Goal: Information Seeking & Learning: Learn about a topic

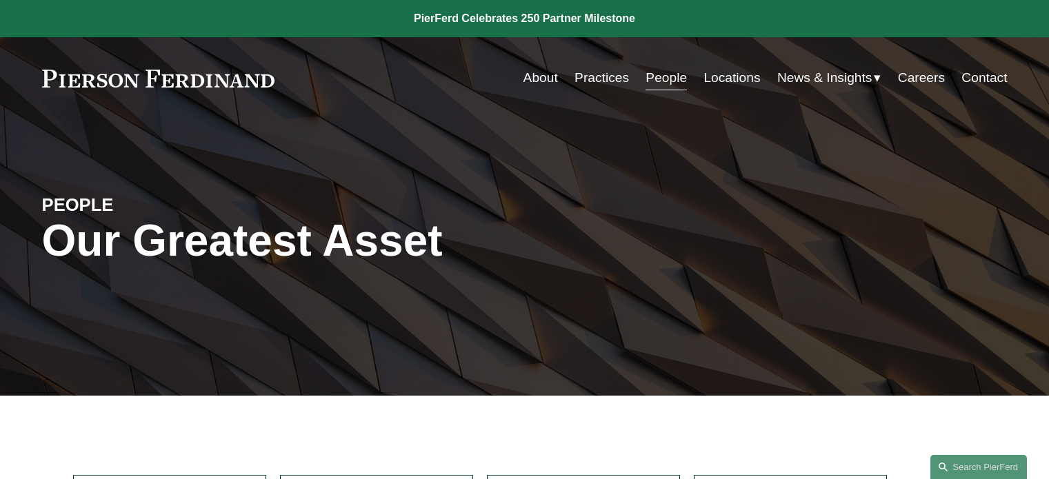
scroll to position [276, 0]
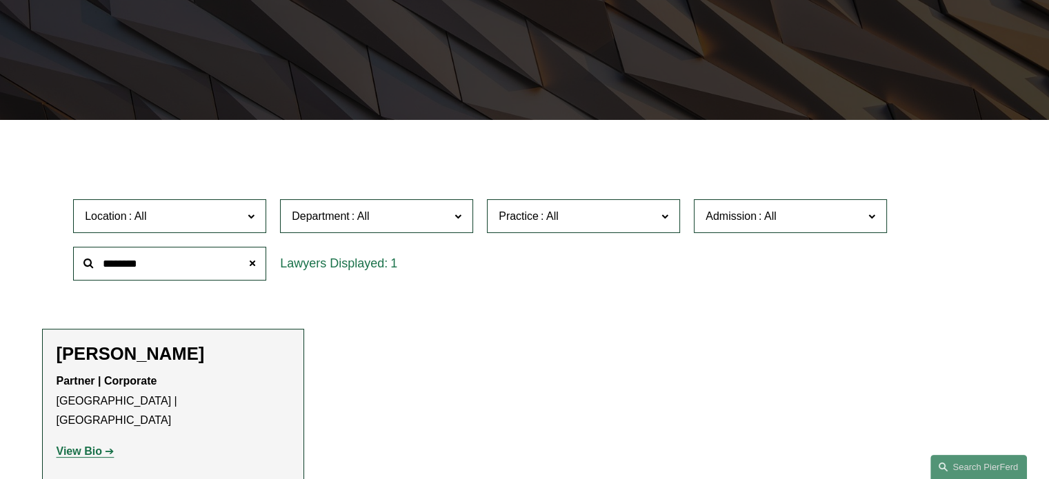
drag, startPoint x: 148, startPoint y: 265, endPoint x: 68, endPoint y: 269, distance: 80.1
click at [68, 269] on div "********" at bounding box center [169, 264] width 207 height 48
type input "******"
click at [88, 453] on strong "View Bio" at bounding box center [80, 452] width 46 height 12
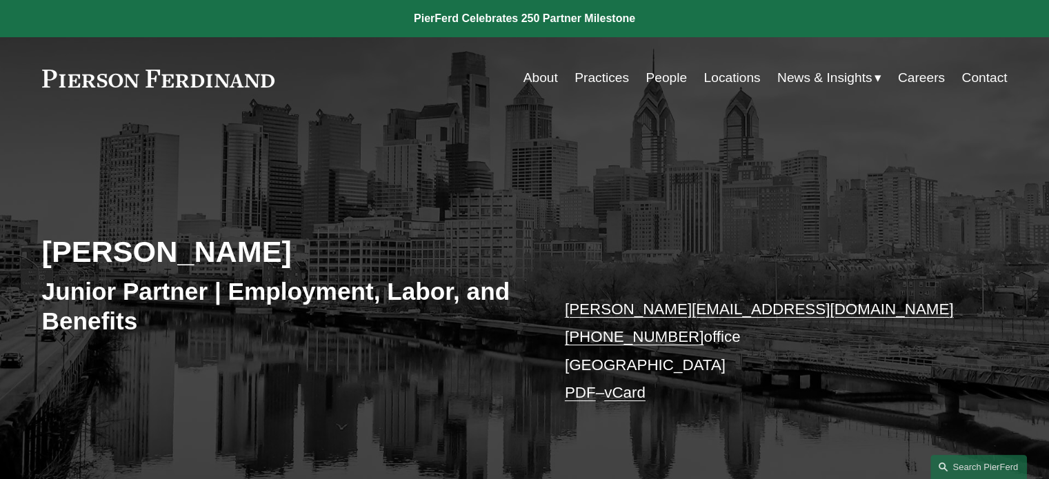
click at [0, 0] on span "News" at bounding box center [0, 0] width 0 height 0
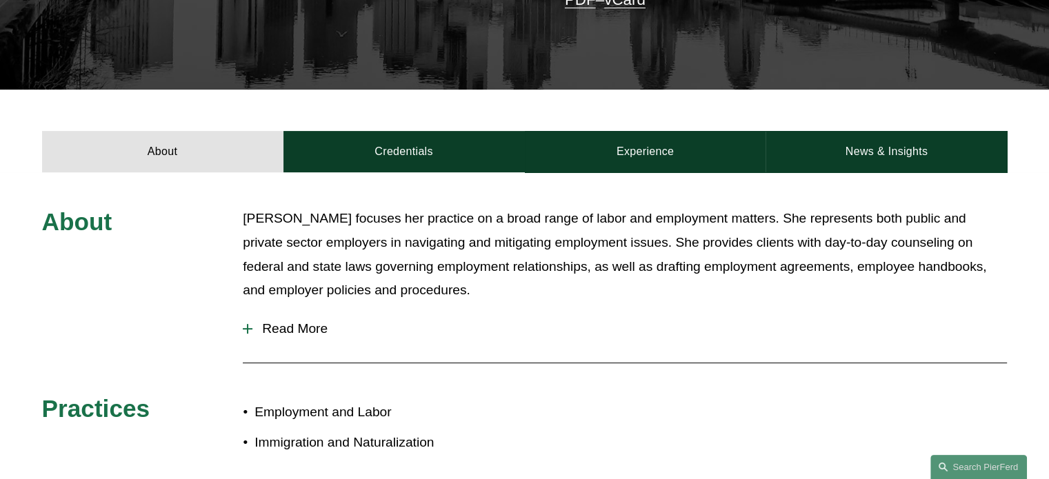
scroll to position [483, 0]
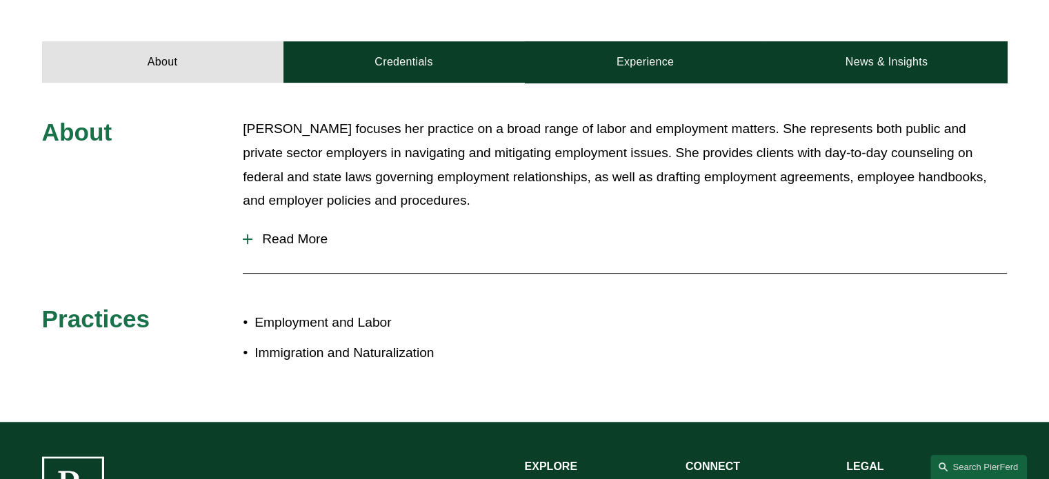
click at [247, 233] on button "Read More" at bounding box center [625, 239] width 764 height 36
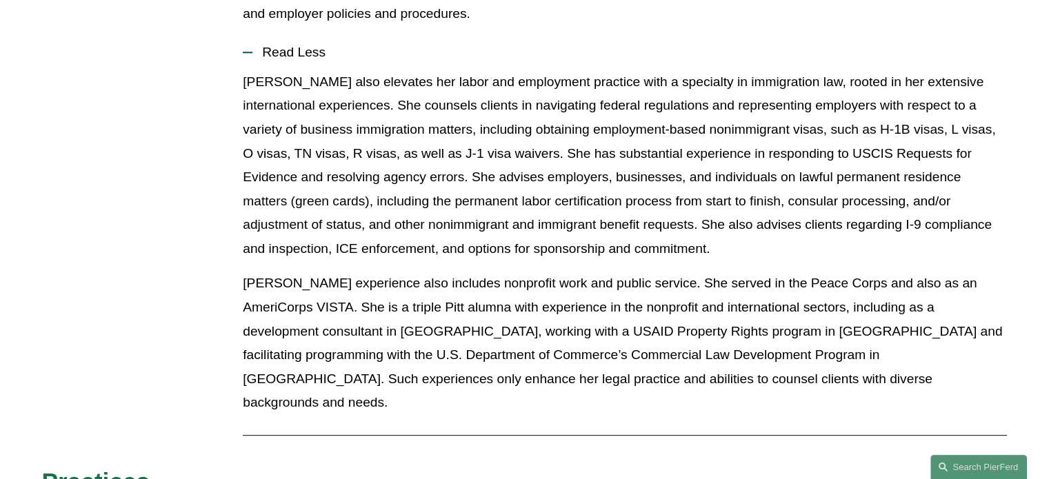
scroll to position [414, 0]
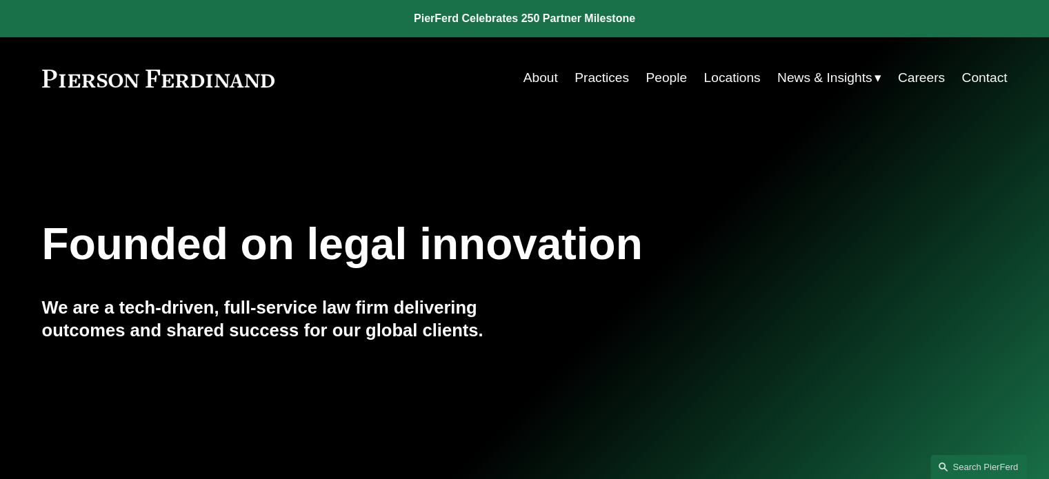
click at [608, 79] on link "Practices" at bounding box center [602, 78] width 54 height 26
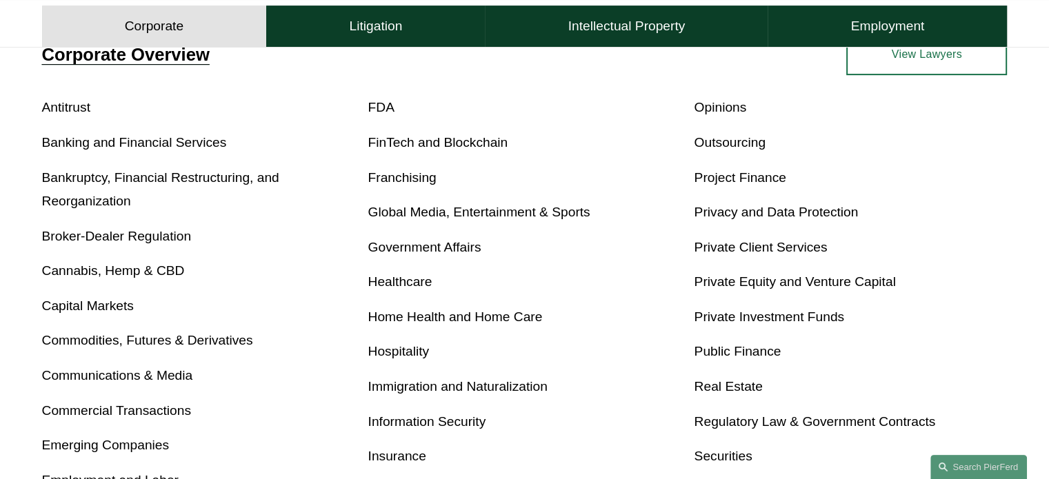
scroll to position [552, 0]
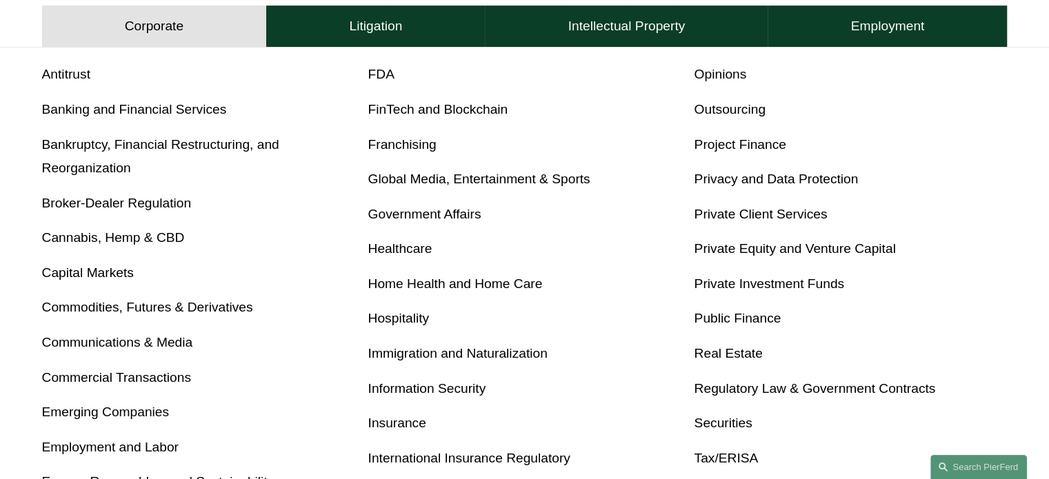
click at [470, 351] on link "Immigration and Naturalization" at bounding box center [457, 353] width 179 height 14
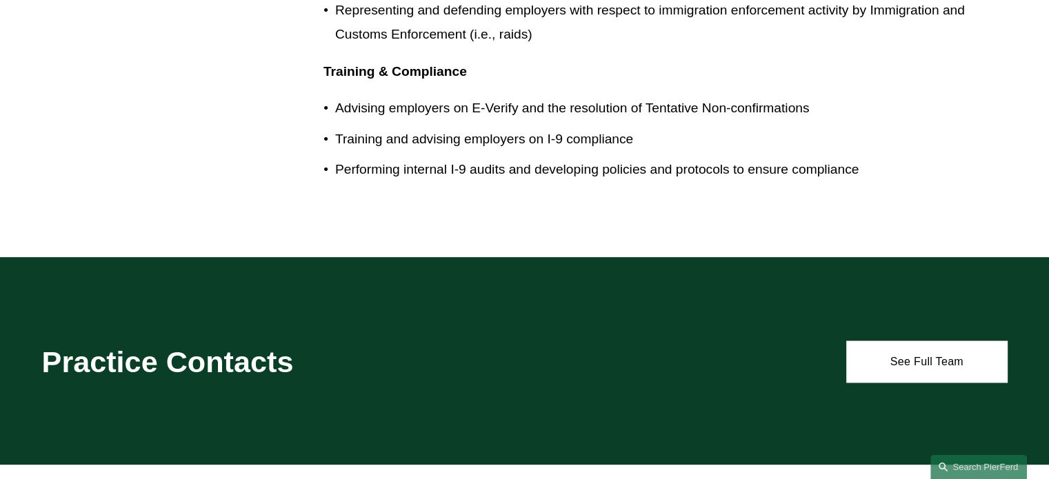
scroll to position [2276, 0]
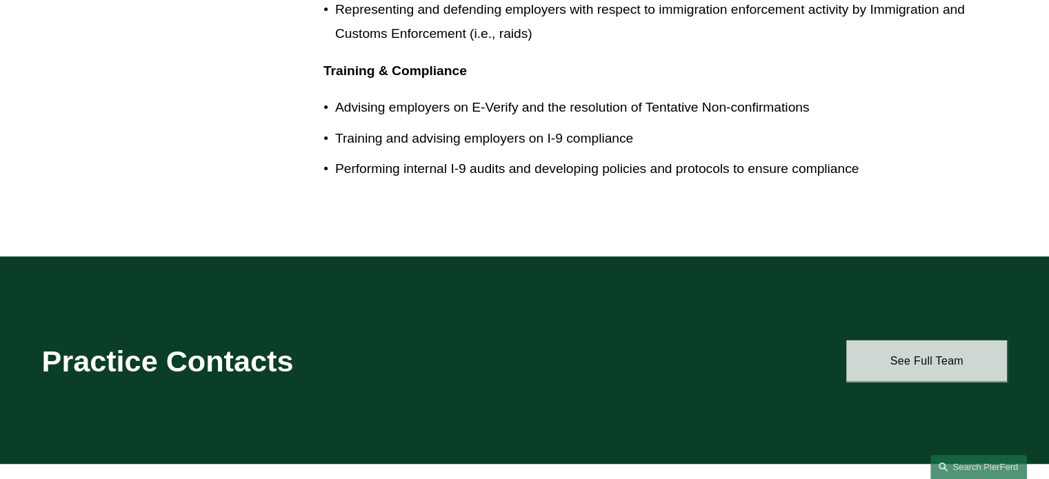
click at [937, 340] on link "See Full Team" at bounding box center [926, 360] width 161 height 41
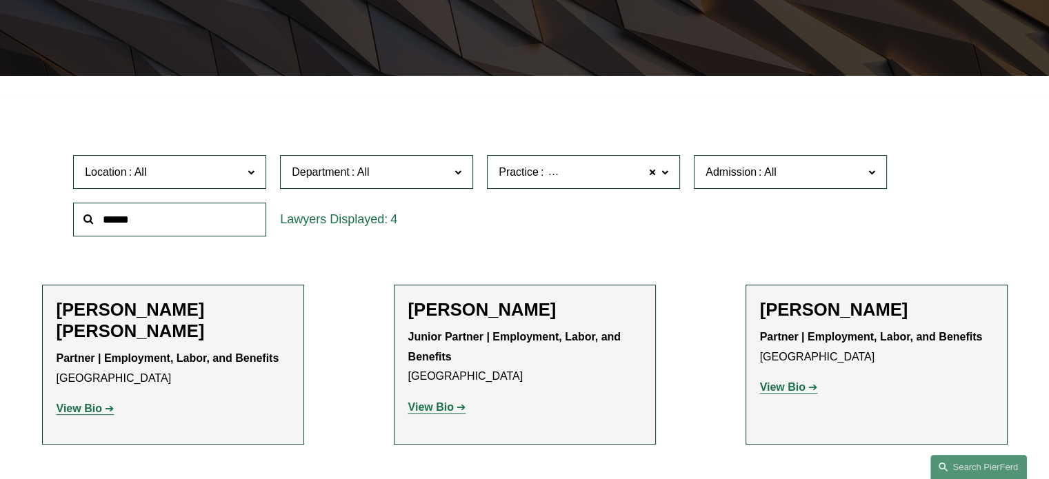
scroll to position [345, 0]
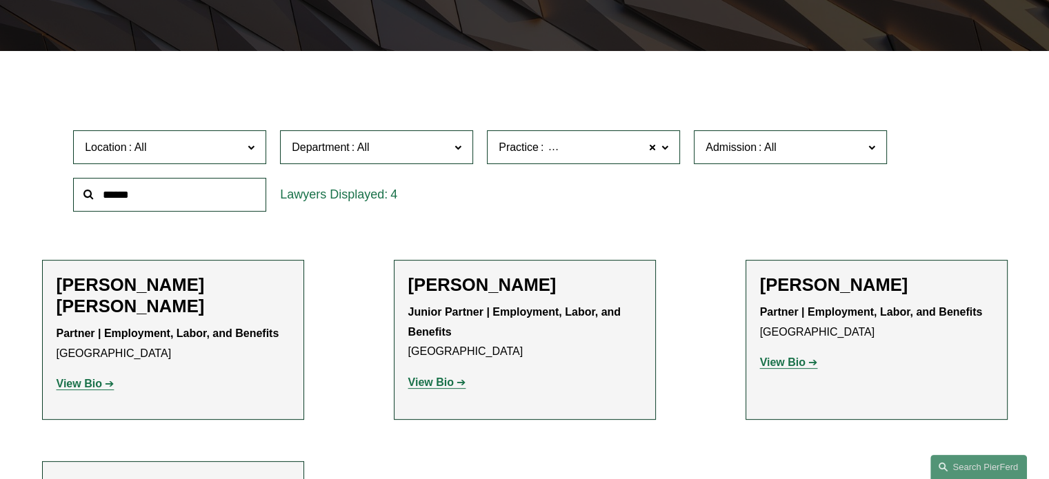
click at [89, 385] on strong "View Bio" at bounding box center [80, 384] width 46 height 12
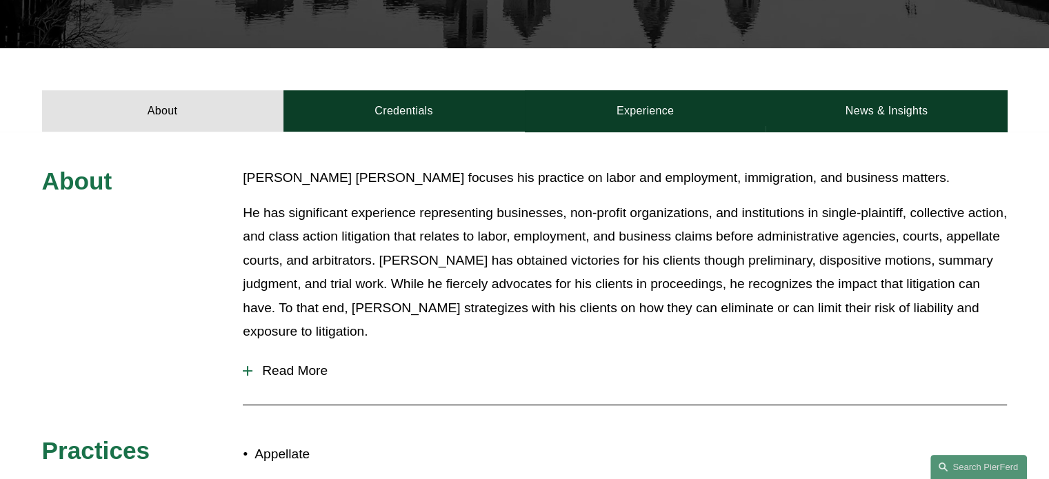
scroll to position [483, 0]
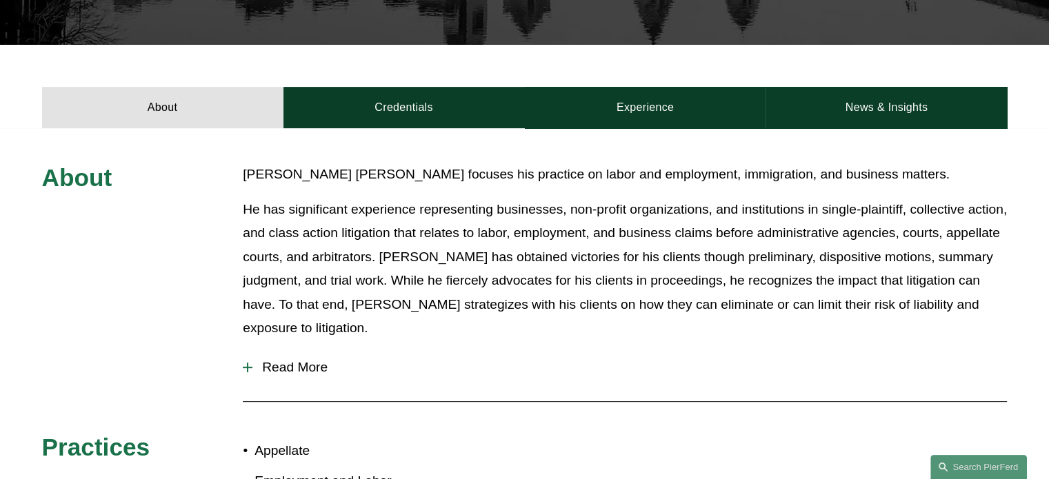
click at [248, 350] on button "Read More" at bounding box center [625, 368] width 764 height 36
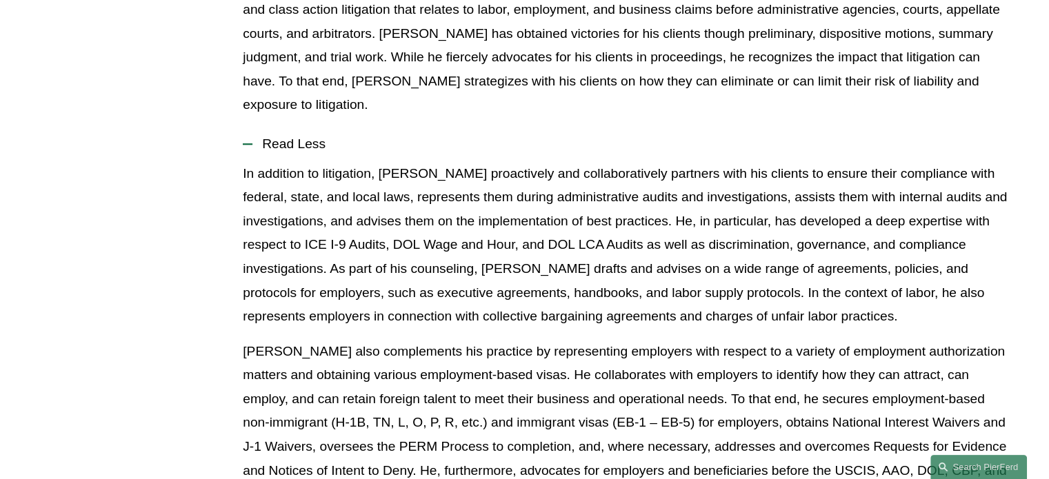
scroll to position [828, 0]
